Goal: Find specific page/section: Find specific page/section

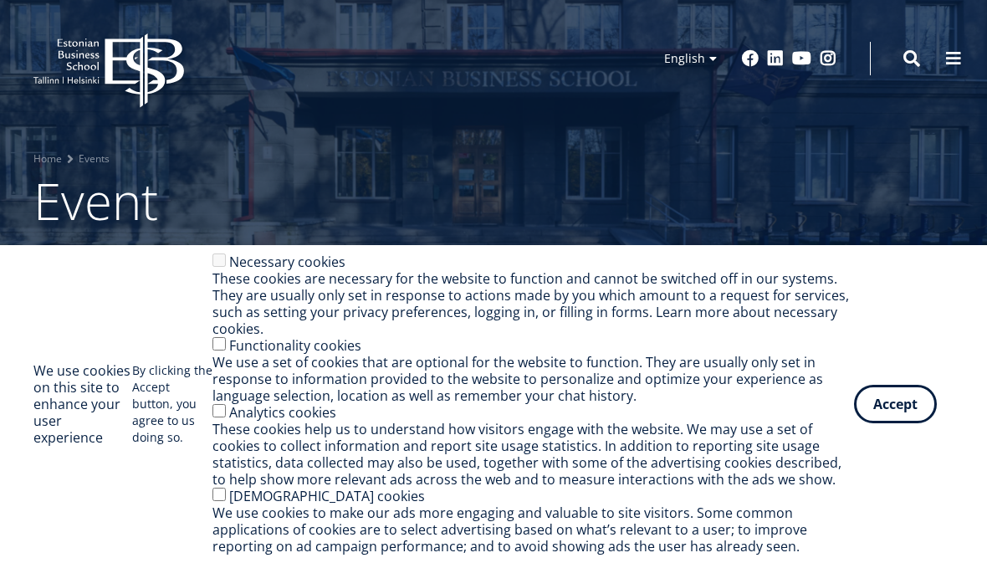
click at [913, 396] on button "Accept" at bounding box center [895, 404] width 83 height 38
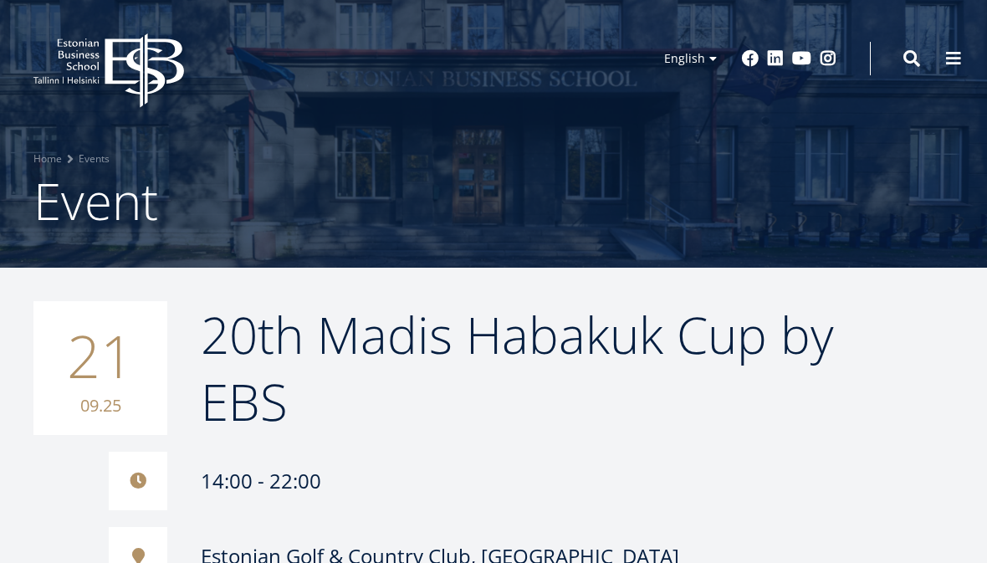
click at [702, 84] on link "Estonian" at bounding box center [683, 83] width 84 height 24
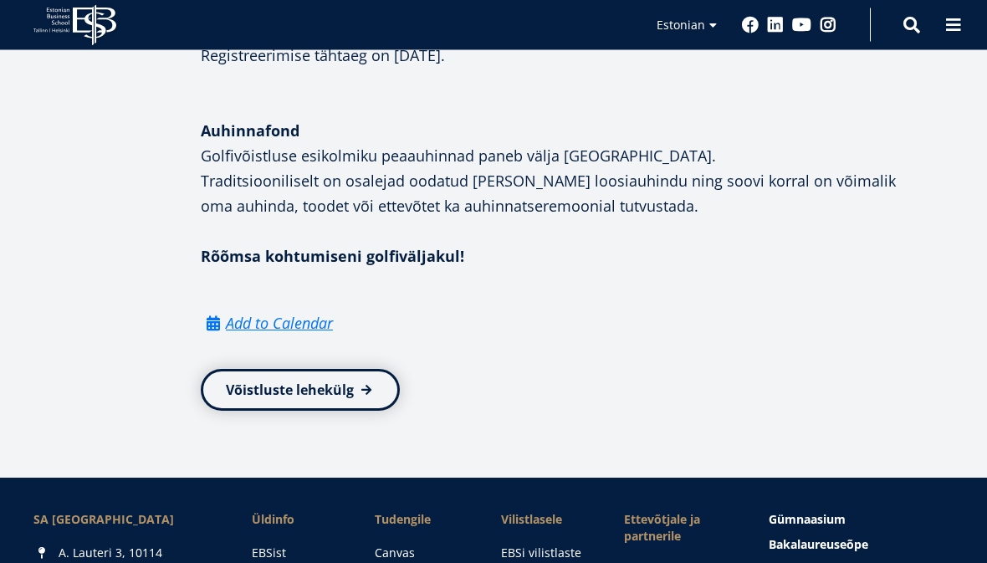
scroll to position [1606, 0]
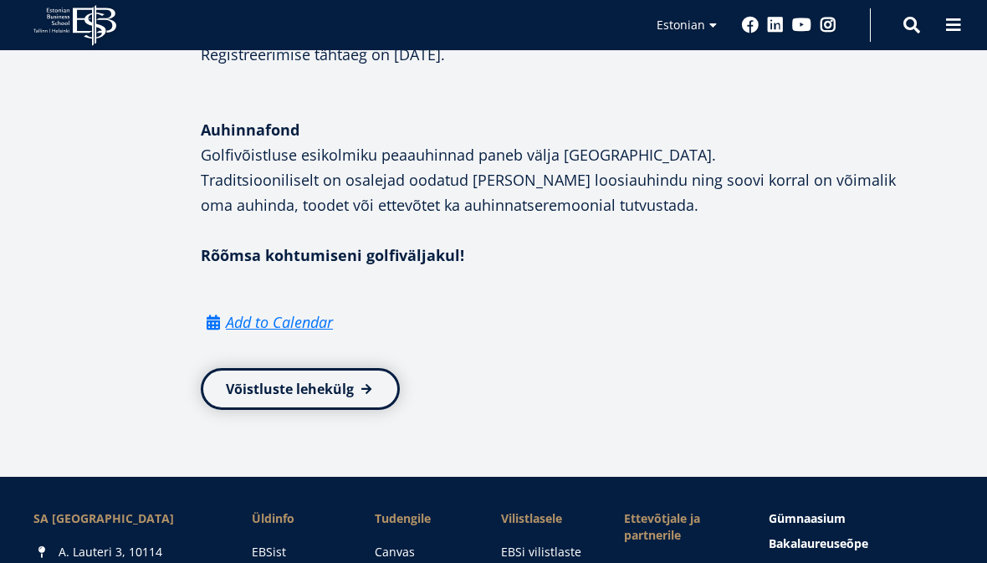
click at [309, 384] on link "Võistluste lehekülg" at bounding box center [300, 389] width 199 height 42
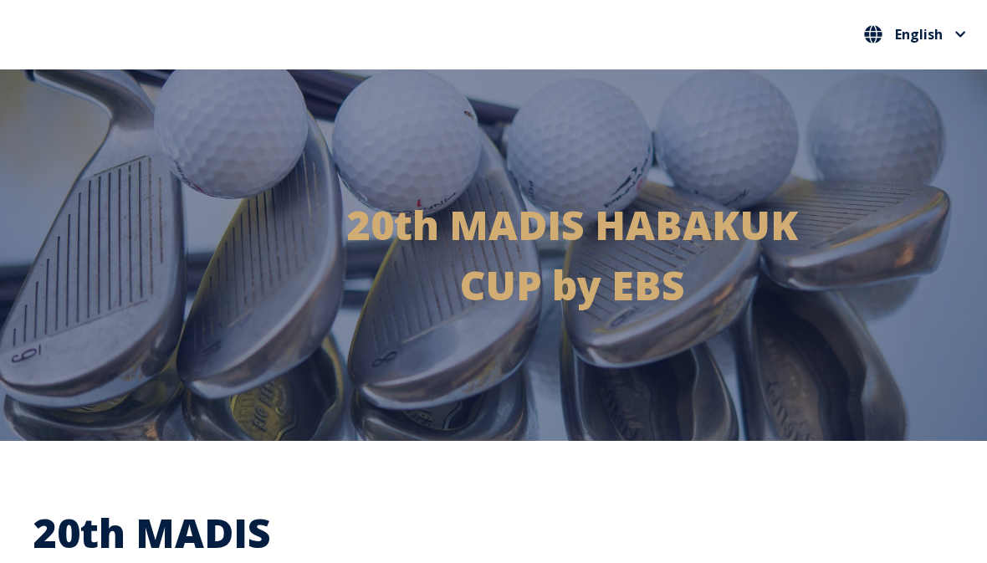
click at [956, 37] on icon "English" at bounding box center [960, 34] width 11 height 13
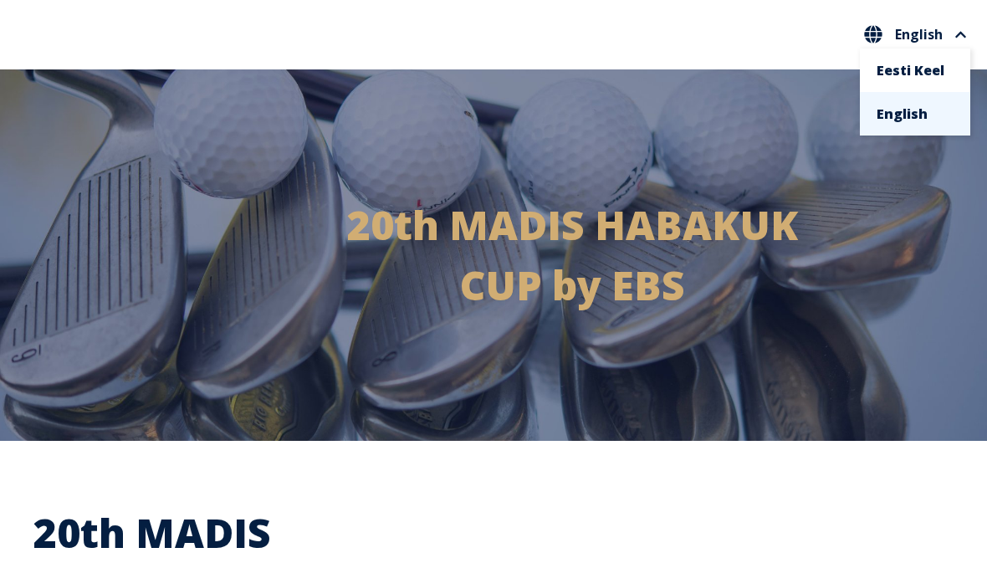
click at [912, 117] on link "English" at bounding box center [914, 113] width 77 height 27
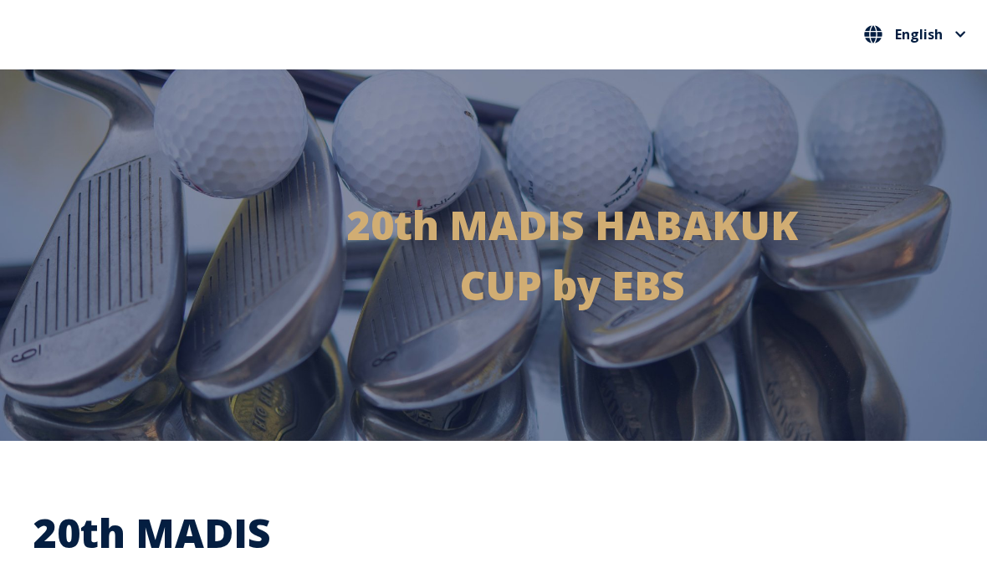
click at [951, 35] on span "English" at bounding box center [915, 34] width 102 height 18
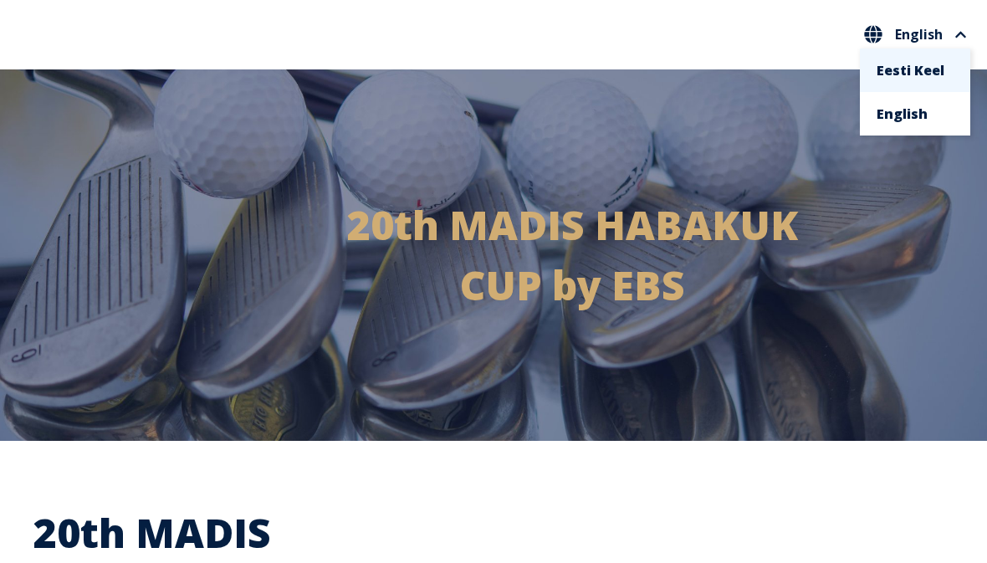
click at [917, 74] on link "Eesti Keel" at bounding box center [914, 70] width 77 height 27
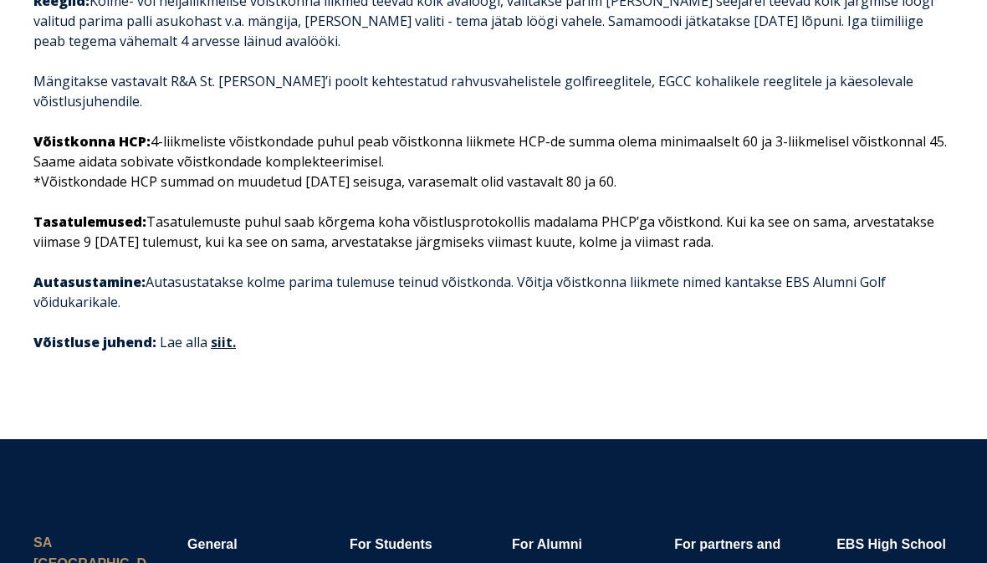
scroll to position [2363, 0]
click at [218, 351] on link "siit." at bounding box center [223, 342] width 25 height 18
